Goal: Task Accomplishment & Management: Manage account settings

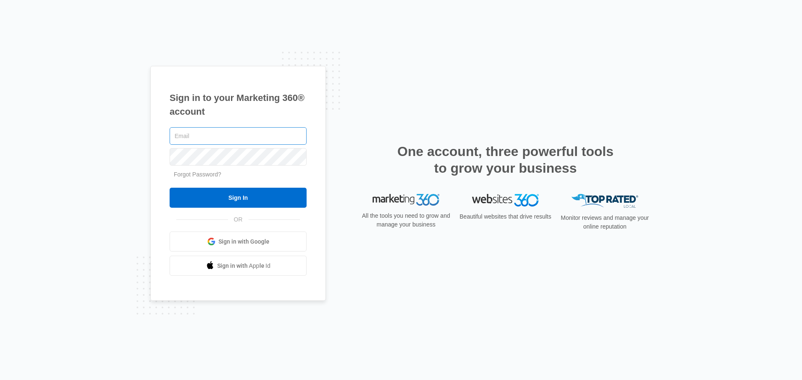
click at [237, 132] on input "text" at bounding box center [238, 136] width 137 height 18
type input "[PERSON_NAME][EMAIL_ADDRESS][PERSON_NAME][DOMAIN_NAME]"
click at [170, 188] on input "Sign In" at bounding box center [238, 198] width 137 height 20
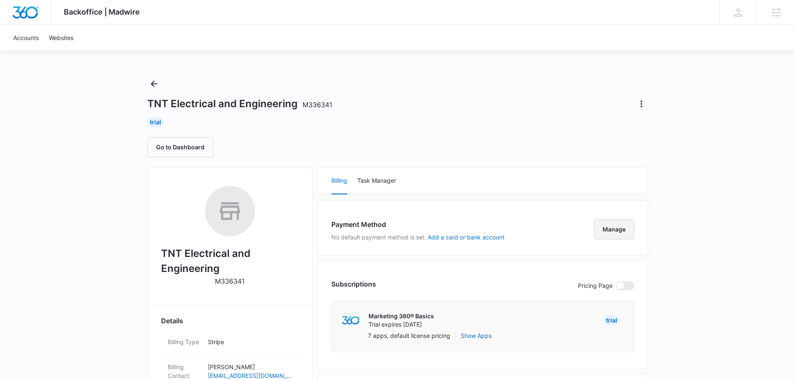
click at [604, 231] on button "Manage" at bounding box center [614, 230] width 41 height 20
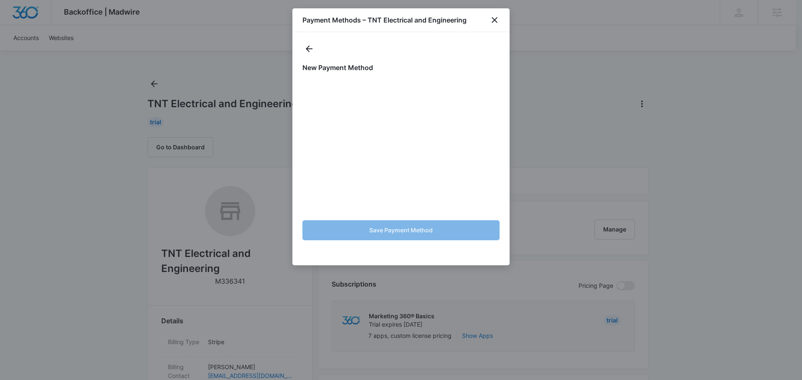
click at [685, 179] on div at bounding box center [401, 190] width 802 height 380
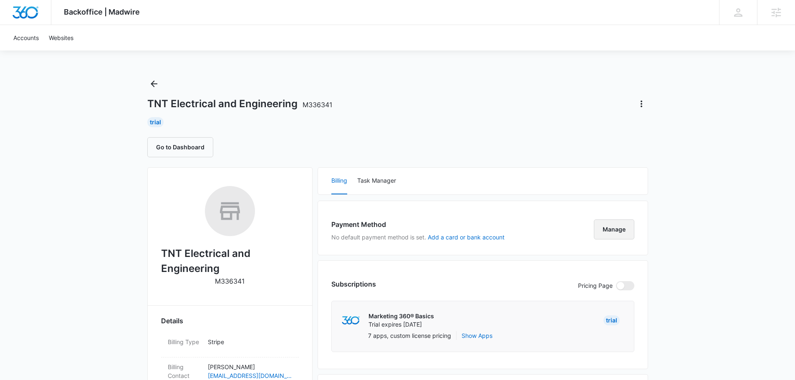
click at [624, 224] on button "Manage" at bounding box center [614, 230] width 41 height 20
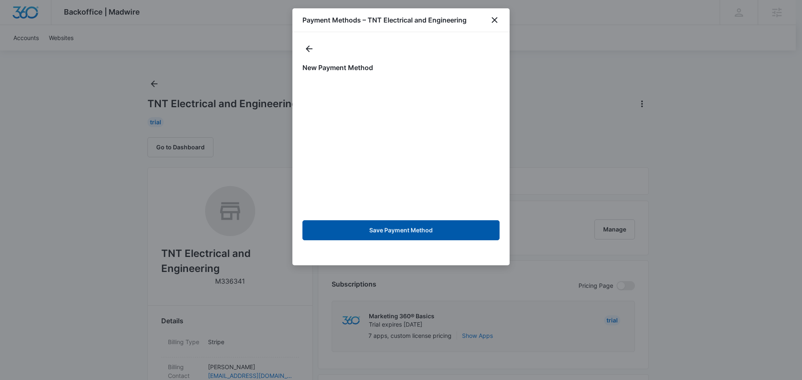
click at [415, 232] on button "Save Payment Method" at bounding box center [400, 230] width 197 height 20
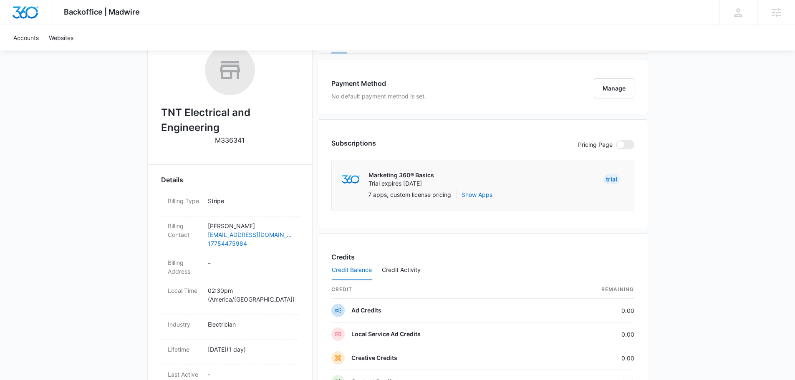
scroll to position [126, 0]
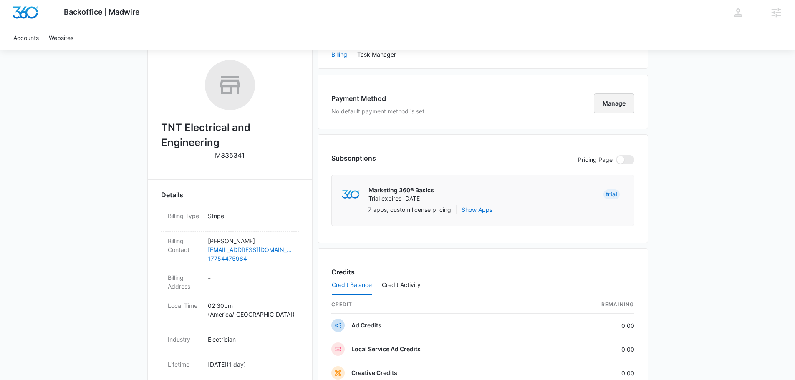
click at [606, 103] on button "Manage" at bounding box center [614, 104] width 41 height 20
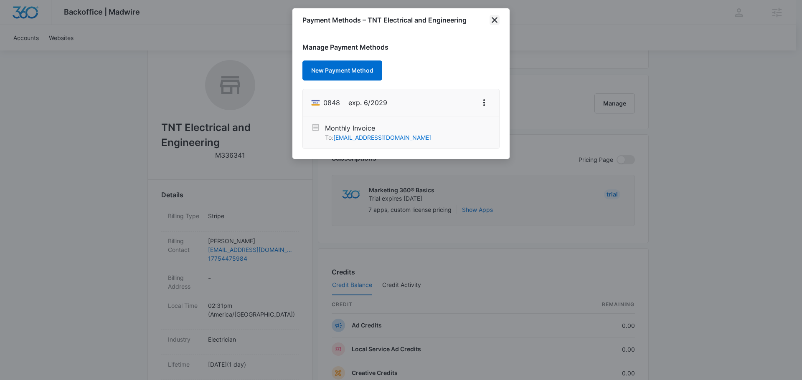
click at [498, 18] on icon "close" at bounding box center [494, 20] width 10 height 10
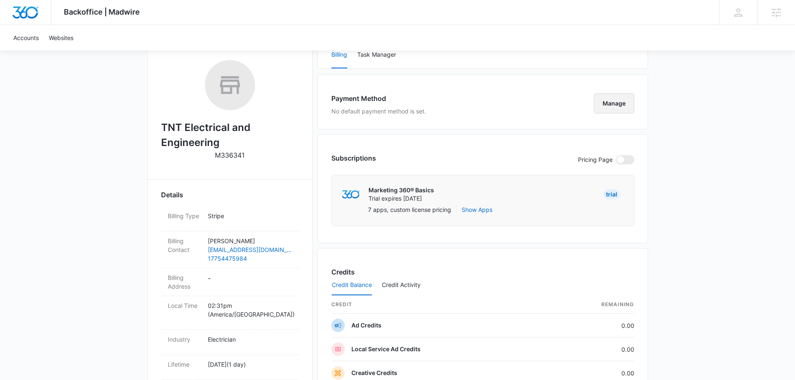
click at [621, 101] on button "Manage" at bounding box center [614, 104] width 41 height 20
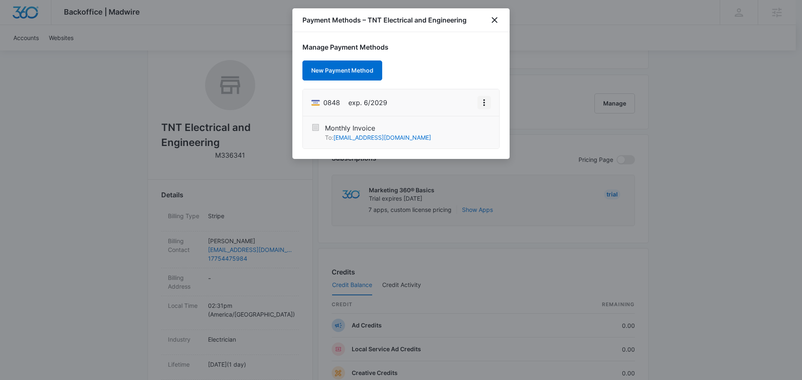
click at [484, 100] on icon "View More" at bounding box center [484, 102] width 2 height 7
click at [455, 127] on div "Edit Card" at bounding box center [457, 126] width 25 height 6
select select "6"
select select "2029"
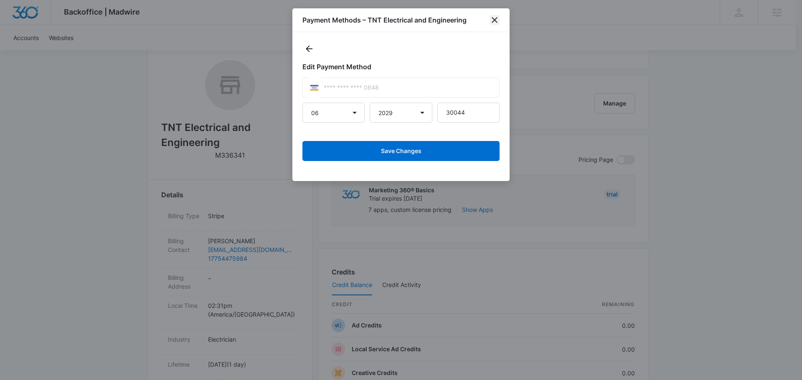
click at [497, 20] on icon "close" at bounding box center [494, 20] width 10 height 10
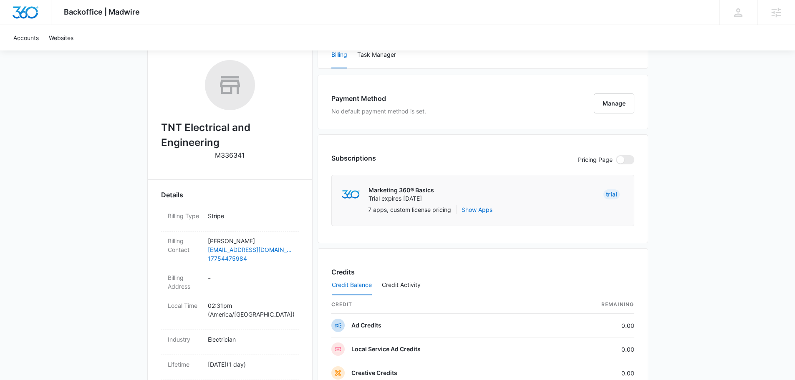
click at [726, 130] on div "Backoffice | Madwire Apps Settings [PERSON_NAME] [PERSON_NAME][EMAIL_ADDRESS][P…" at bounding box center [397, 294] width 795 height 841
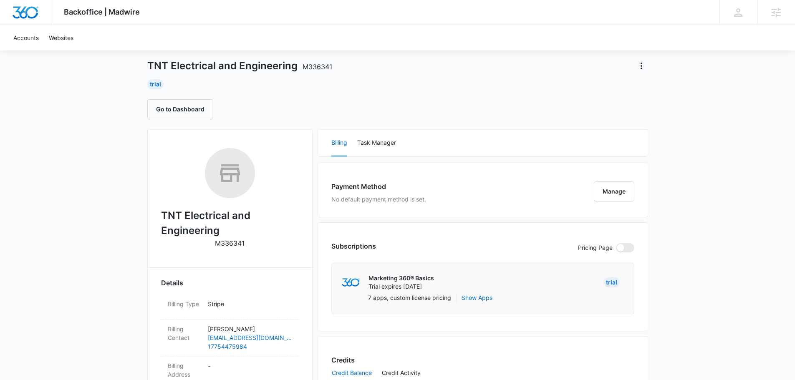
scroll to position [42, 0]
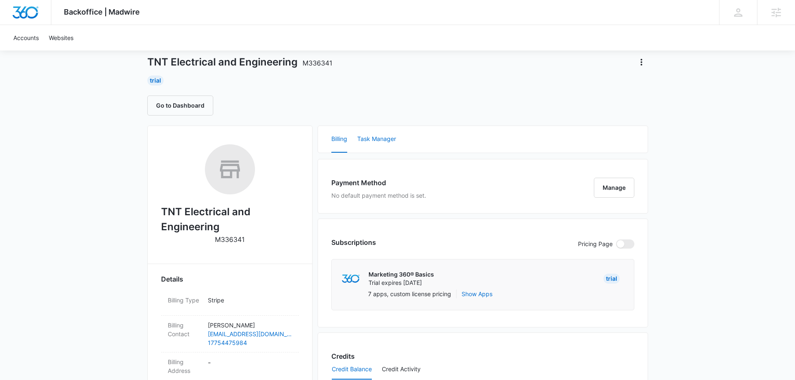
click at [362, 138] on button "Task Manager" at bounding box center [376, 139] width 39 height 27
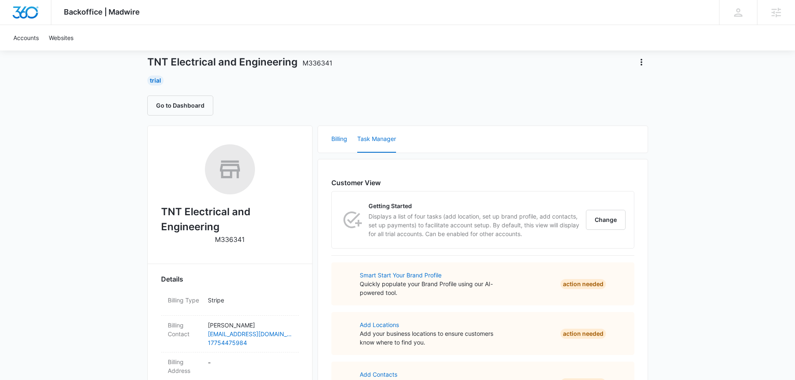
click at [345, 138] on button "Billing" at bounding box center [340, 139] width 16 height 27
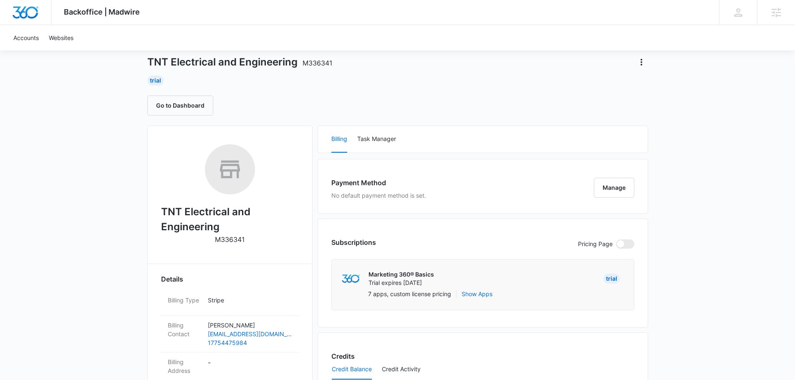
click at [382, 186] on h3 "Payment Method" at bounding box center [379, 183] width 95 height 10
click at [419, 194] on p "No default payment method is set." at bounding box center [379, 195] width 95 height 9
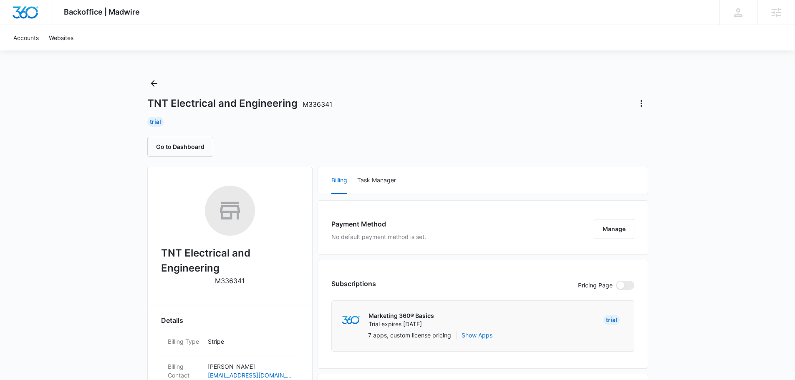
scroll to position [0, 0]
click at [628, 226] on button "Manage" at bounding box center [614, 230] width 41 height 20
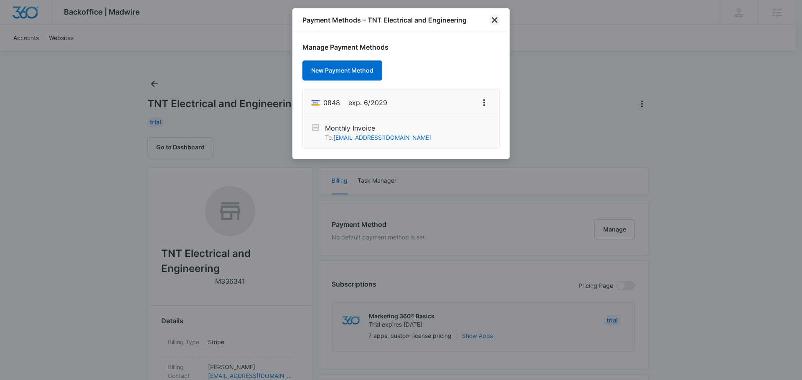
click at [494, 22] on icon "close" at bounding box center [494, 20] width 10 height 10
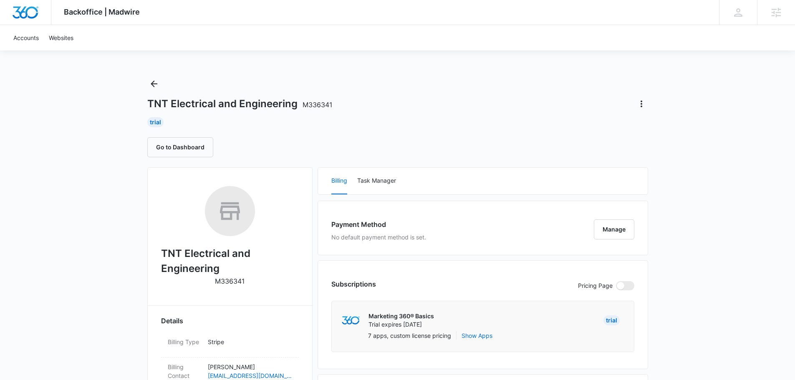
click at [457, 100] on div "TNT Electrical and Engineering M336341" at bounding box center [397, 103] width 501 height 13
click at [153, 82] on icon "Back" at bounding box center [154, 84] width 7 height 7
